Goal: Navigation & Orientation: Go to known website

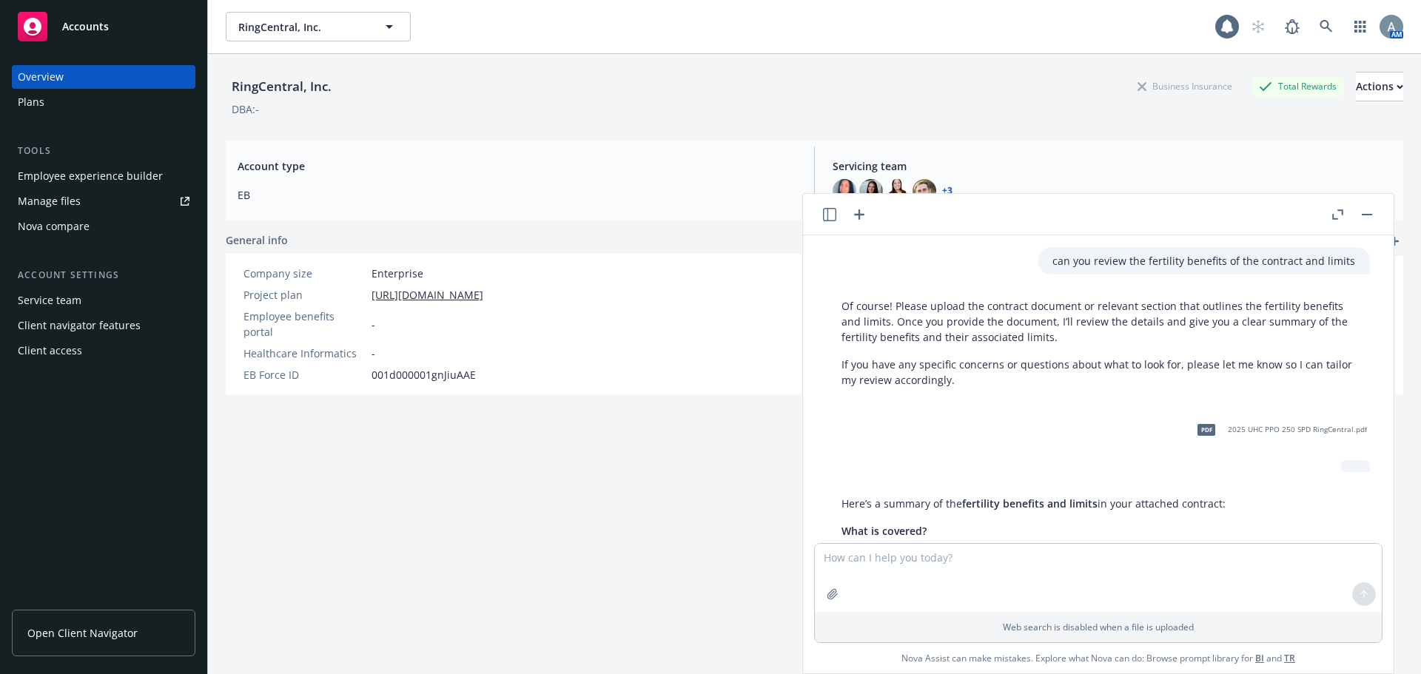
scroll to position [305, 0]
